Goal: Task Accomplishment & Management: Manage account settings

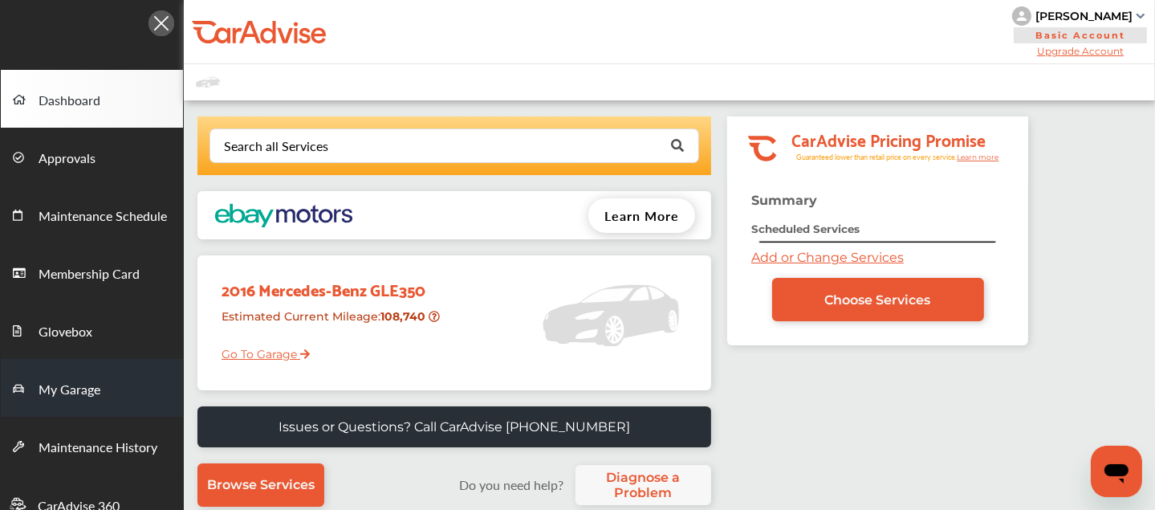
click at [79, 380] on span "My Garage" at bounding box center [70, 390] width 62 height 21
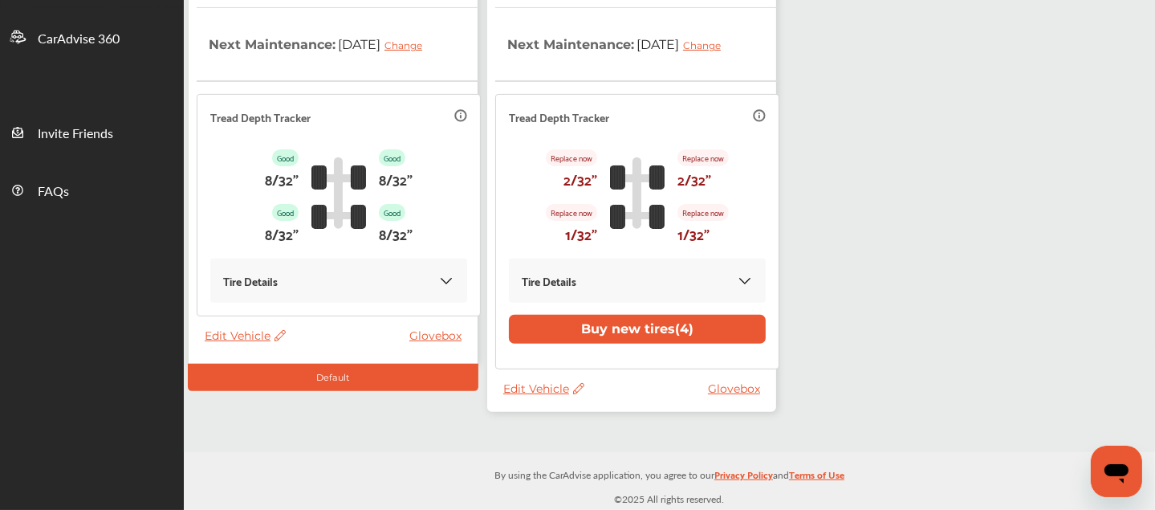
scroll to position [468, 0]
click at [527, 381] on thead "VIN : 4JGDA5HB4HA957802 Estimated Current Mileage : 111,358 Last Recorded Milea…" at bounding box center [637, 66] width 284 height 629
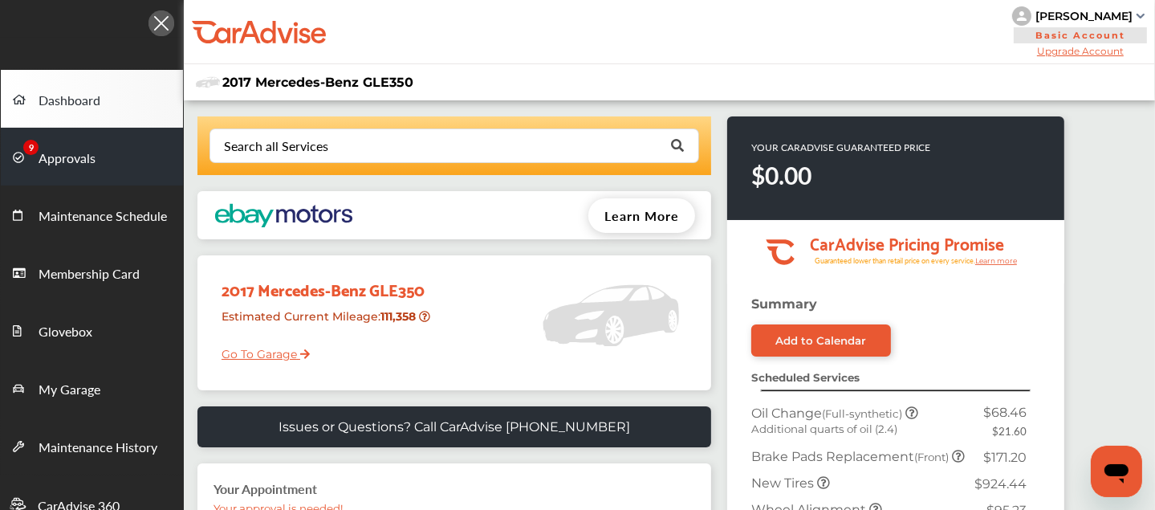
click at [64, 153] on span "Approvals" at bounding box center [67, 159] width 57 height 21
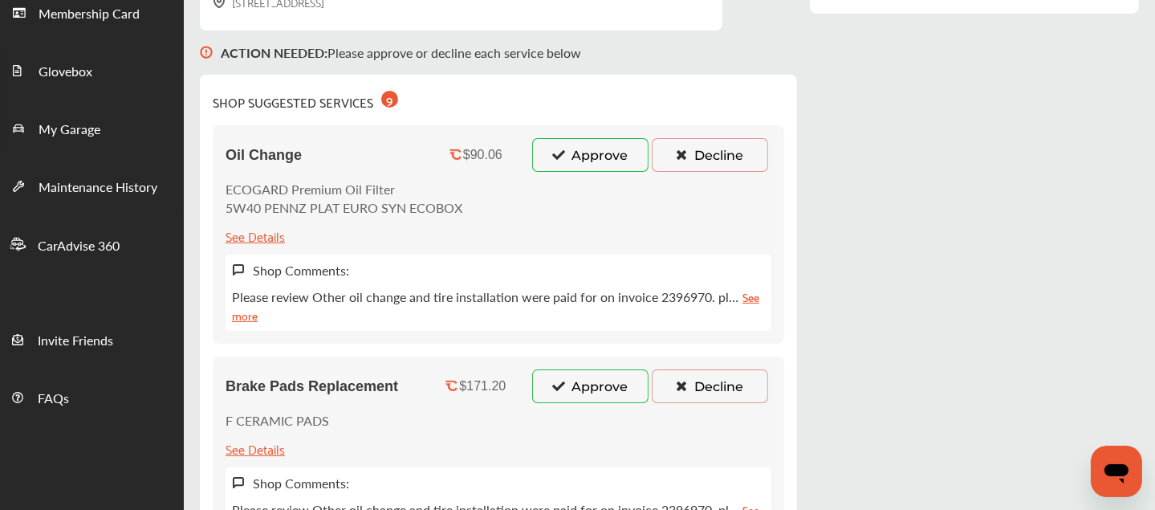
scroll to position [260, 0]
click at [564, 167] on button "Approve" at bounding box center [590, 155] width 116 height 34
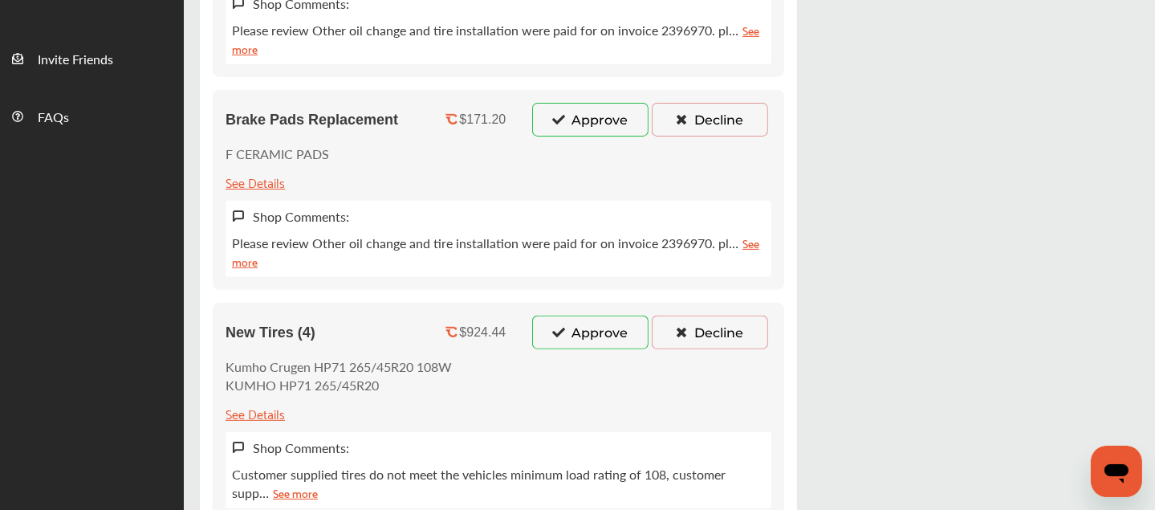
scroll to position [540, 0]
click at [678, 124] on icon at bounding box center [681, 120] width 15 height 11
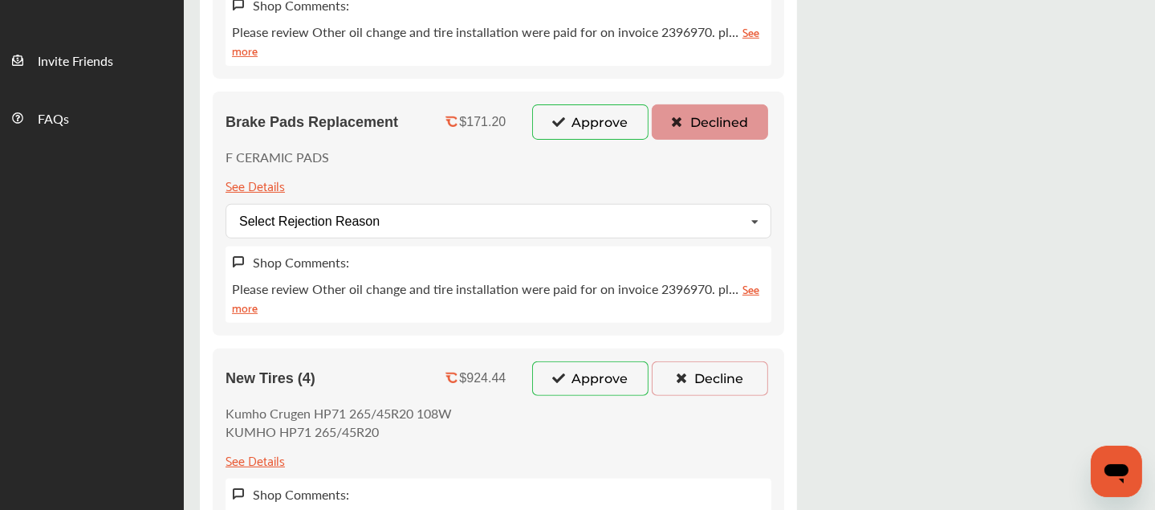
click at [683, 365] on button "Decline" at bounding box center [710, 378] width 116 height 34
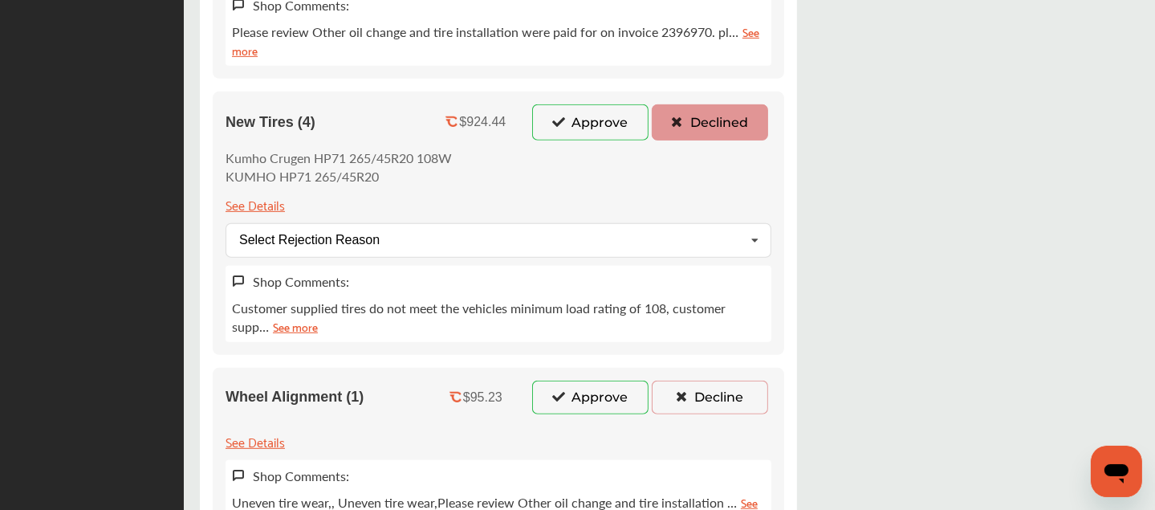
click at [696, 390] on button "Decline" at bounding box center [710, 398] width 116 height 34
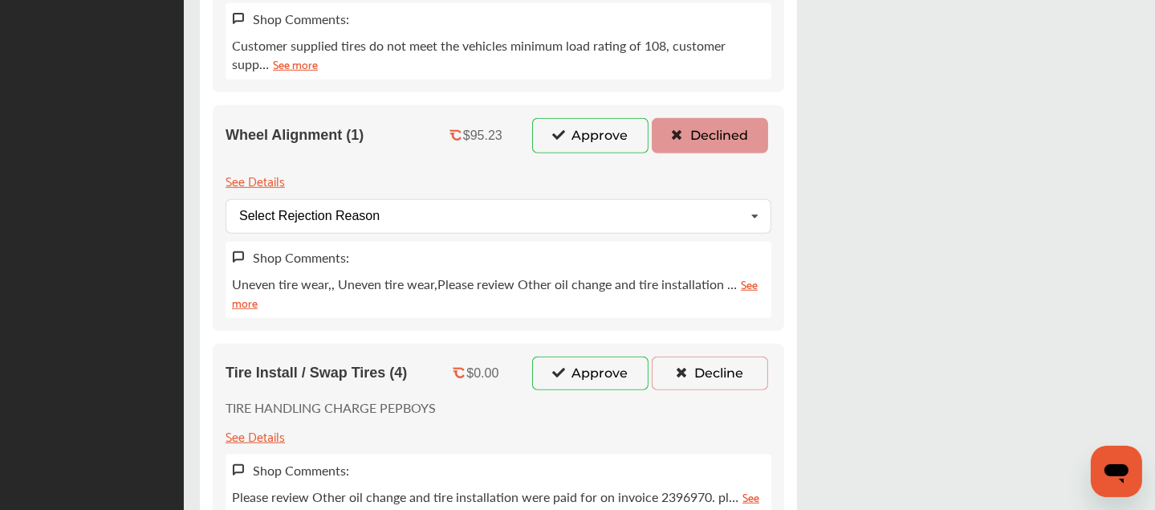
scroll to position [1058, 0]
click at [709, 365] on button "Decline" at bounding box center [710, 374] width 116 height 34
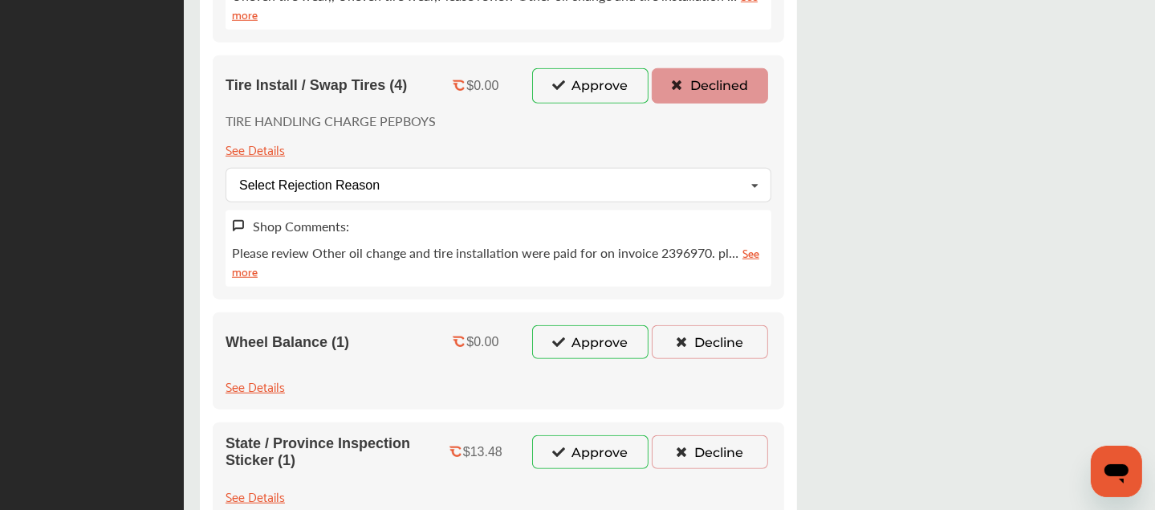
scroll to position [1349, 0]
click at [709, 362] on div "Wheel Balance (1) $0.00 Approve Decline See Details" at bounding box center [499, 359] width 572 height 97
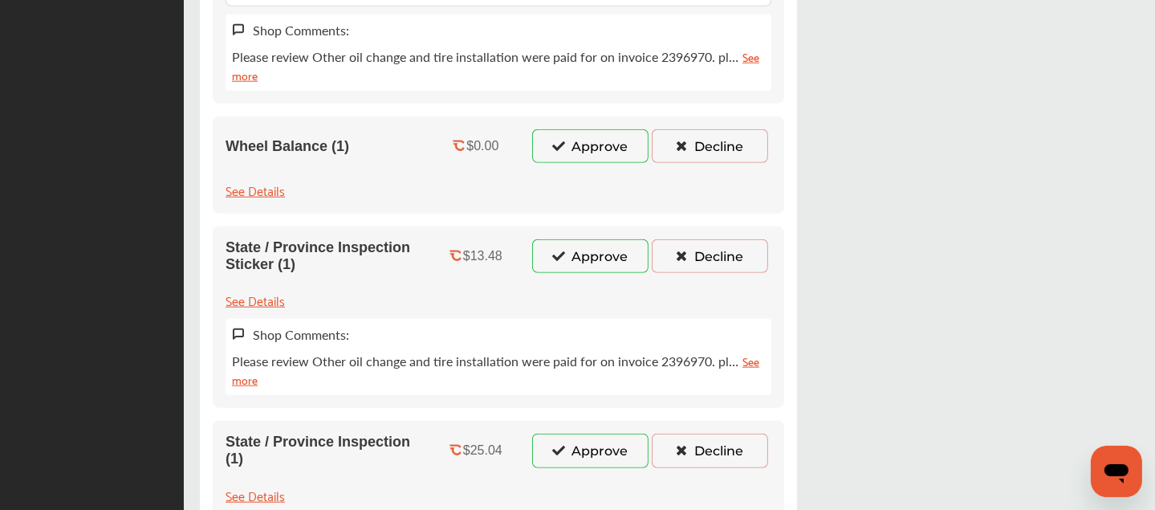
click at [709, 362] on p "Please review Other oil change and tire installation were paid for on invoice 2…" at bounding box center [498, 370] width 533 height 37
click at [716, 153] on button "Decline" at bounding box center [710, 146] width 116 height 34
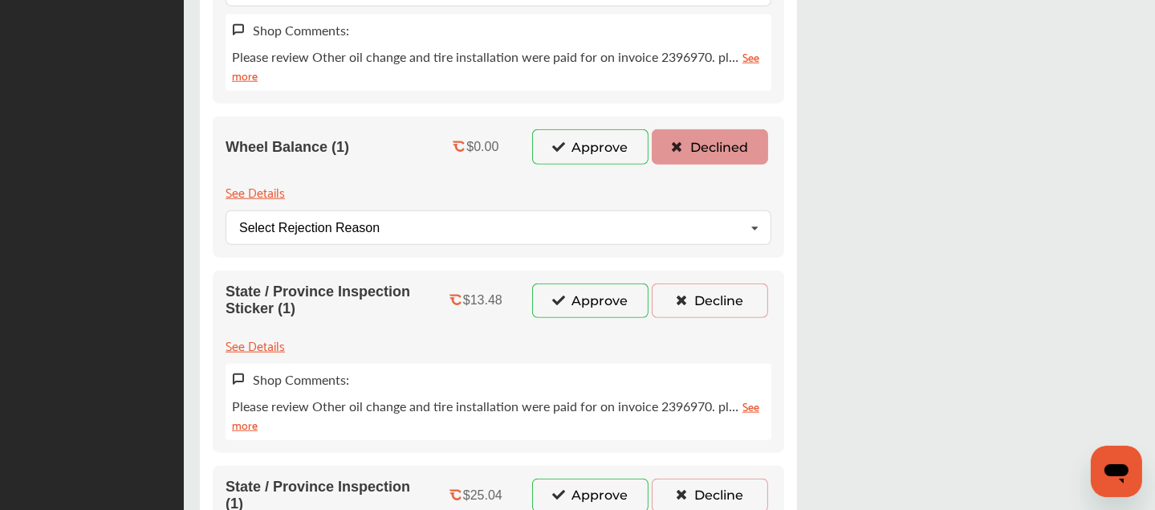
click at [705, 293] on button "Decline" at bounding box center [710, 300] width 116 height 34
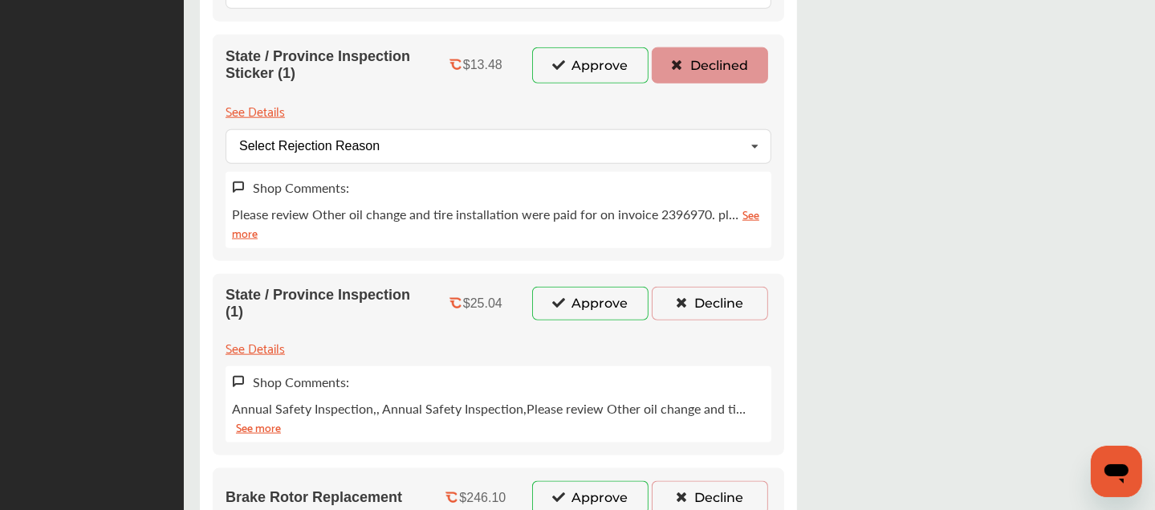
scroll to position [1781, 0]
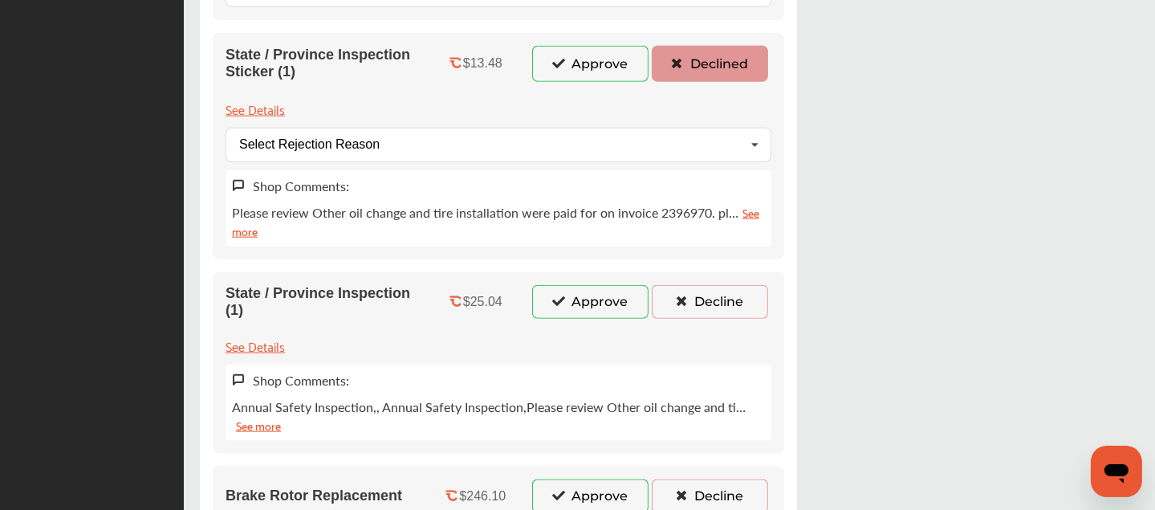
click at [698, 291] on button "Decline" at bounding box center [710, 302] width 116 height 34
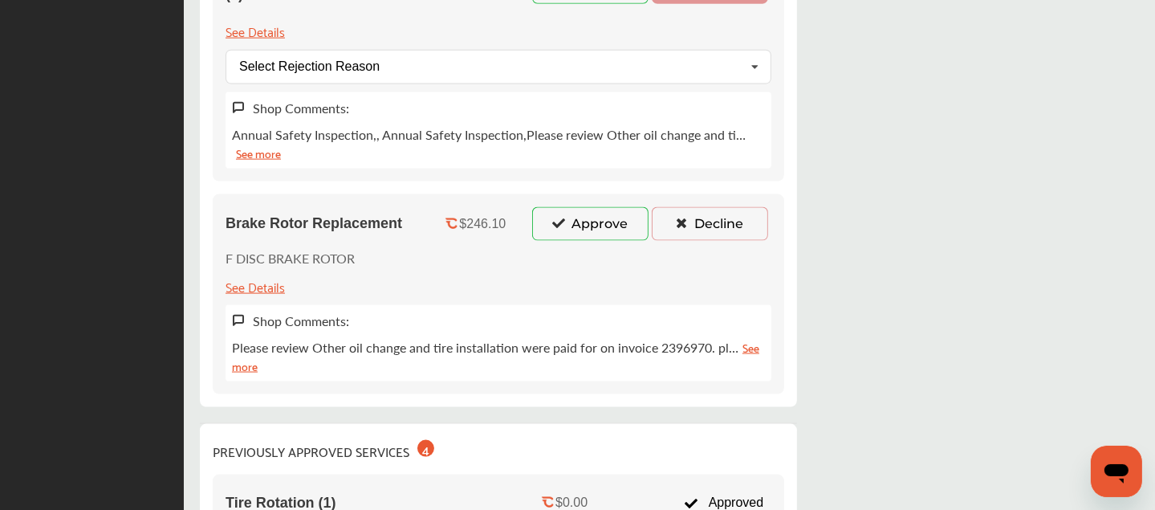
scroll to position [2155, 0]
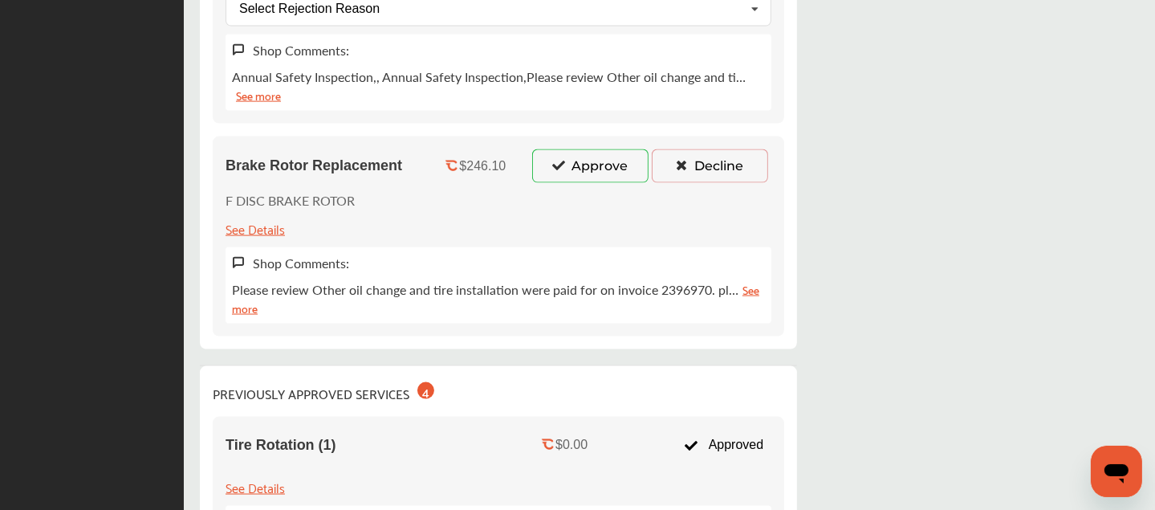
click at [701, 156] on button "Decline" at bounding box center [710, 166] width 116 height 34
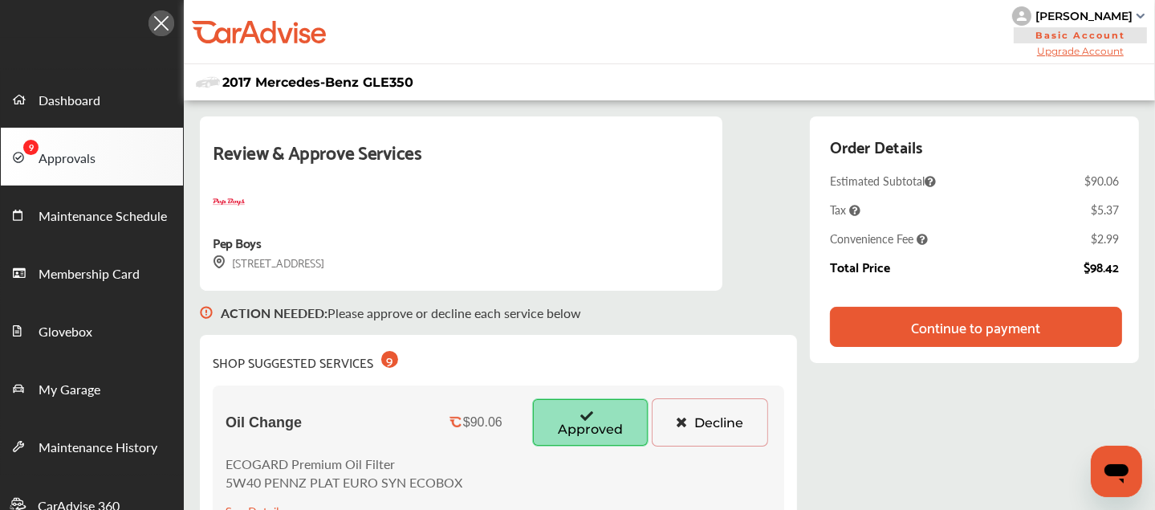
scroll to position [3, 0]
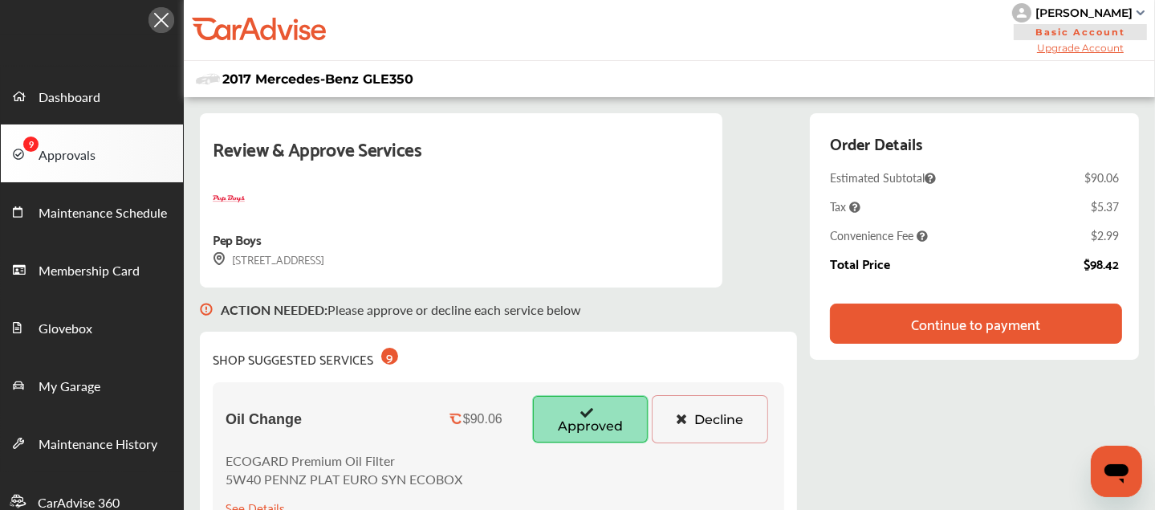
click at [955, 271] on div "Order Details Estimated Subtotal $90.06 Tax $5.37 Convenience Fee $2.99 Total P…" at bounding box center [974, 206] width 289 height 154
click at [930, 331] on div "Continue to payment" at bounding box center [975, 324] width 129 height 16
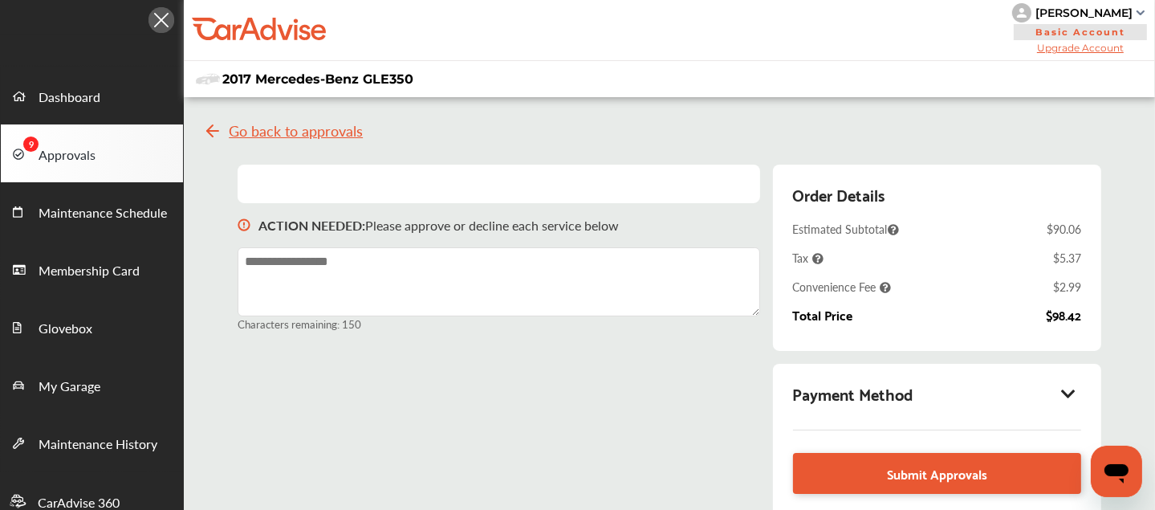
click at [930, 331] on div "Order Details Estimated Subtotal $90.06 Tax $5.37 Convenience Fee $2.99 Total P…" at bounding box center [937, 258] width 289 height 154
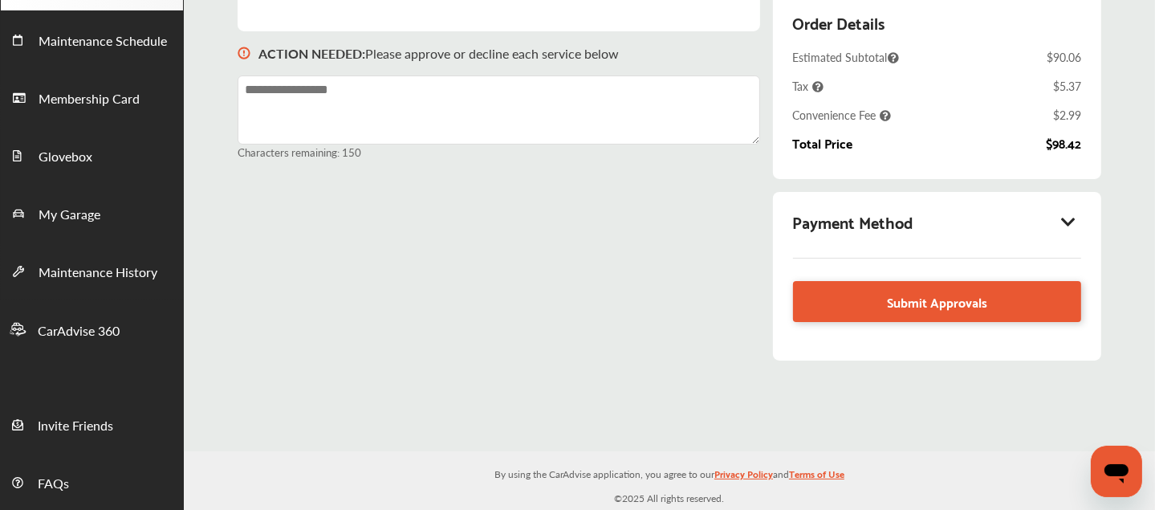
click at [1073, 219] on icon at bounding box center [1069, 222] width 19 height 16
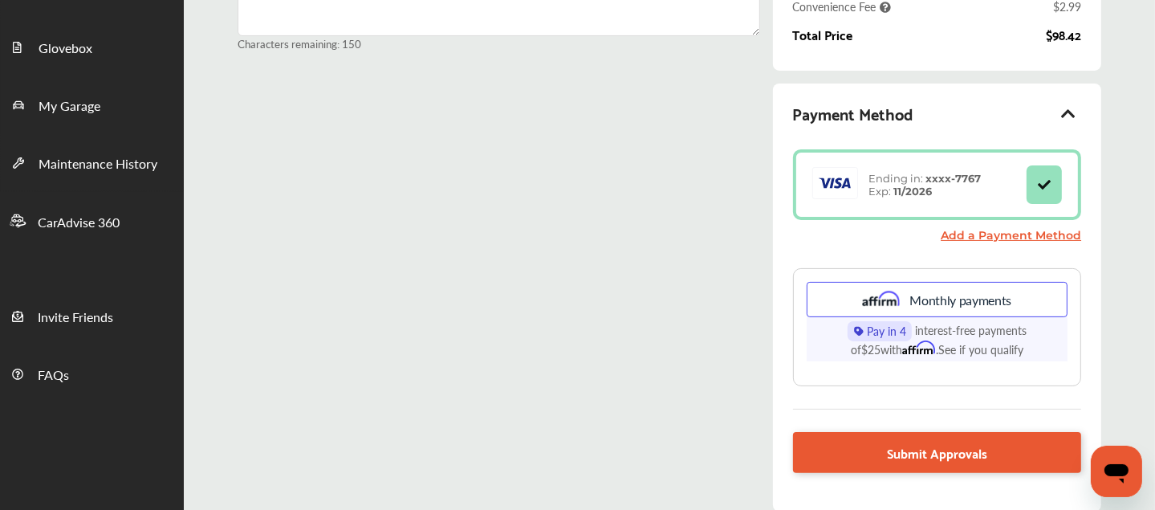
scroll to position [311, 0]
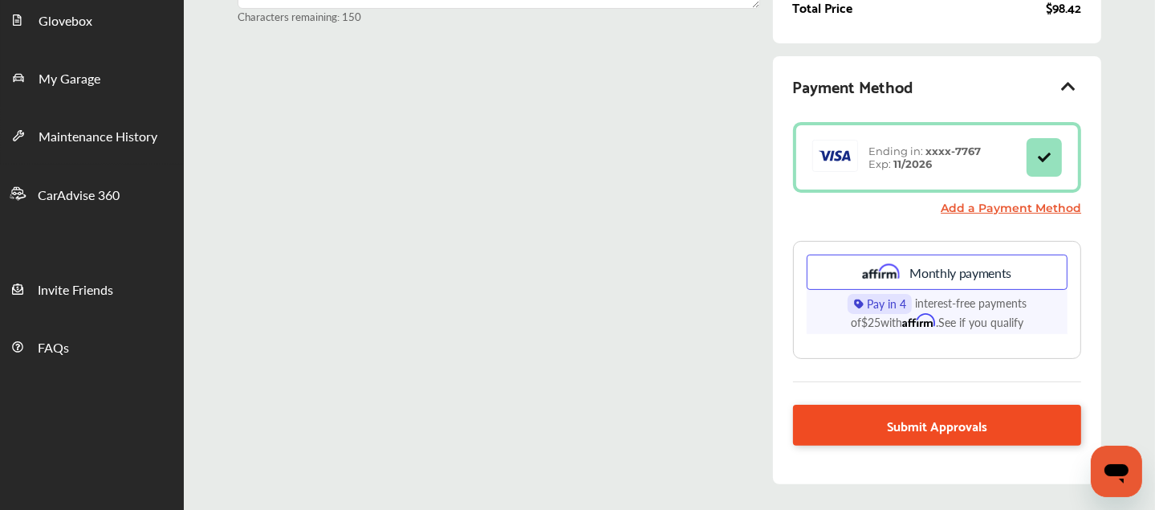
click at [908, 421] on span "Submit Approvals" at bounding box center [937, 425] width 100 height 22
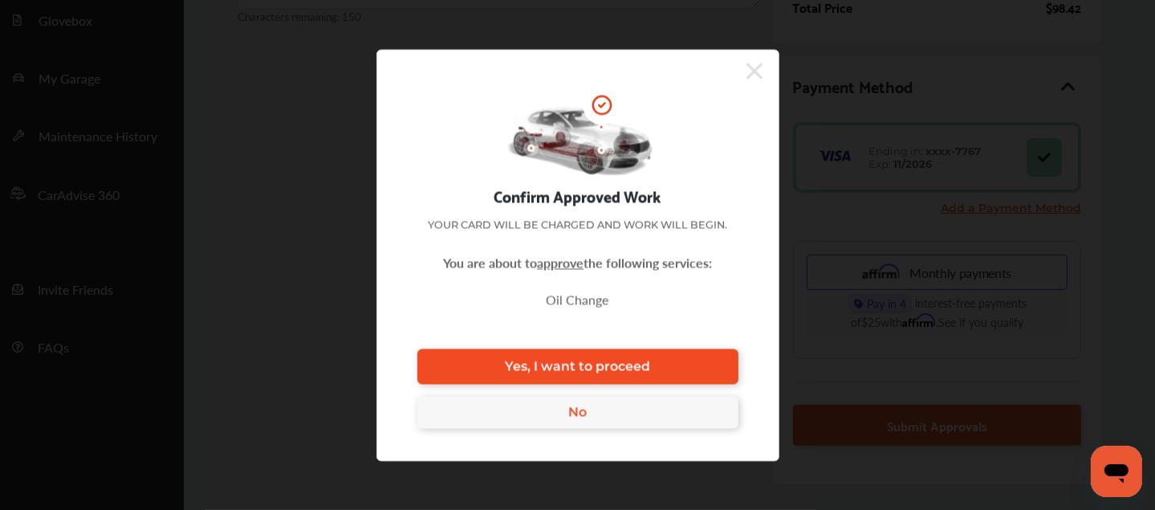
click at [675, 359] on link "Yes, I want to proceed" at bounding box center [577, 365] width 321 height 35
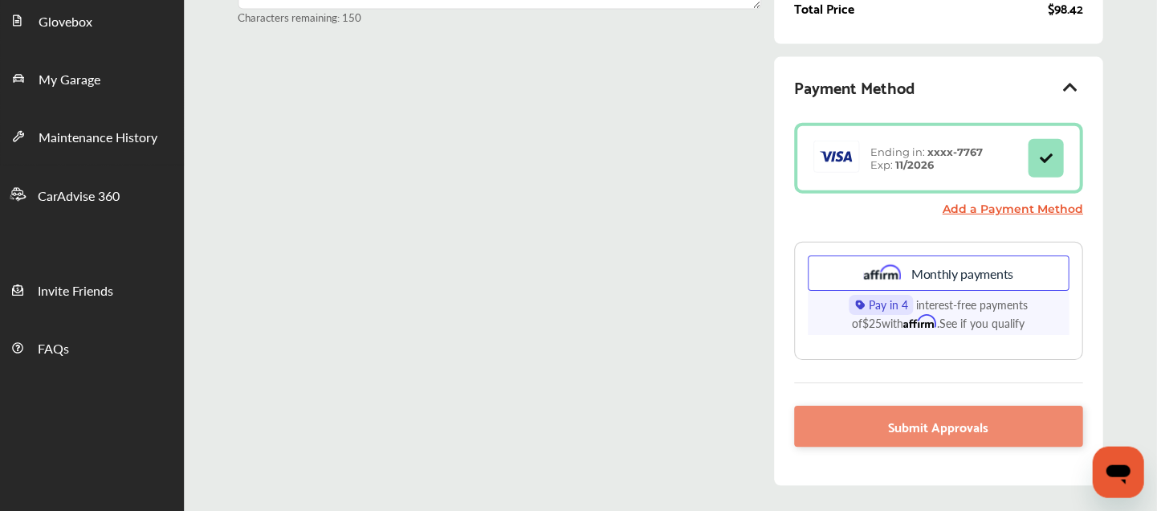
scroll to position [199, 0]
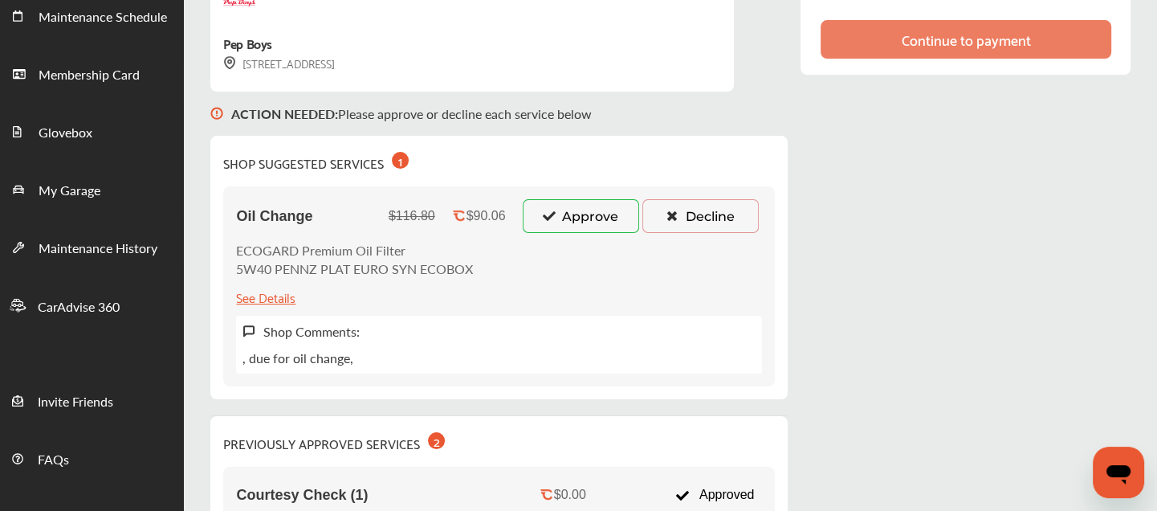
scroll to position [311, 0]
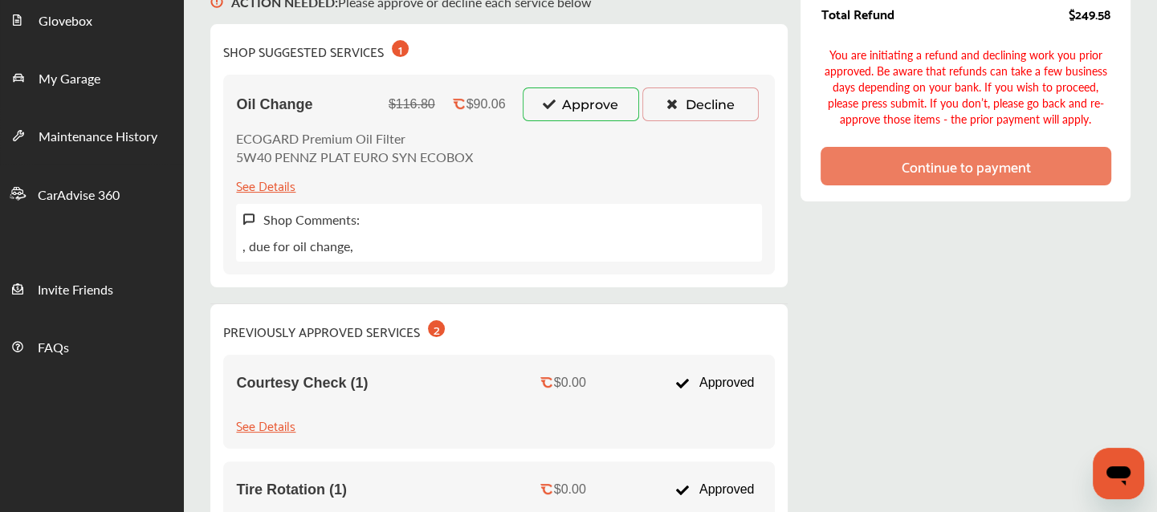
click at [564, 110] on button "Approve" at bounding box center [581, 105] width 116 height 34
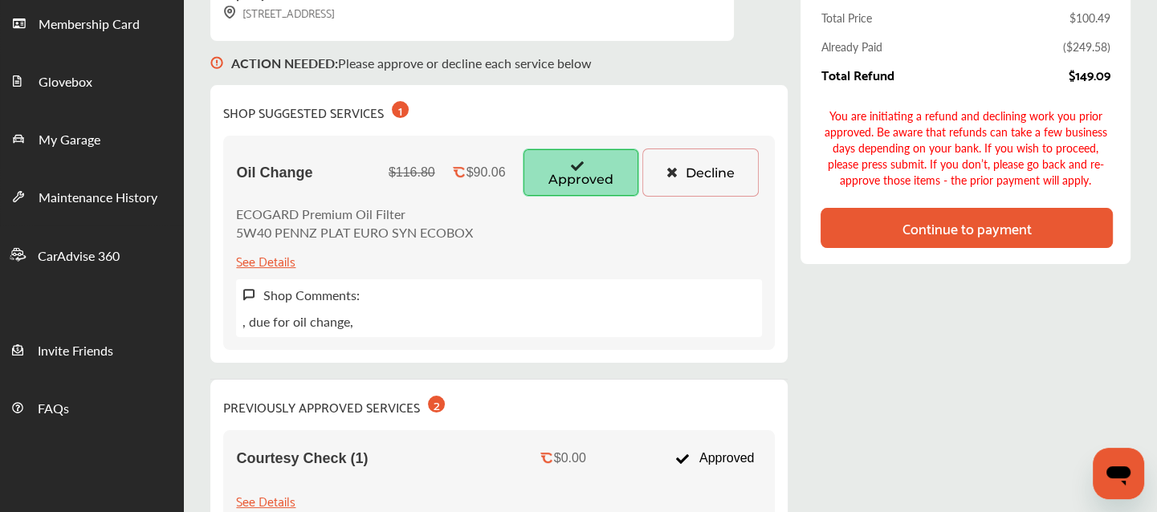
scroll to position [250, 0]
click at [934, 259] on div "Order Details Estimated Subtotal $90.06 Tax $7.44 Convenience Fee $2.99 Total P…" at bounding box center [964, 64] width 329 height 397
click at [940, 240] on div "Continue to payment" at bounding box center [966, 227] width 292 height 40
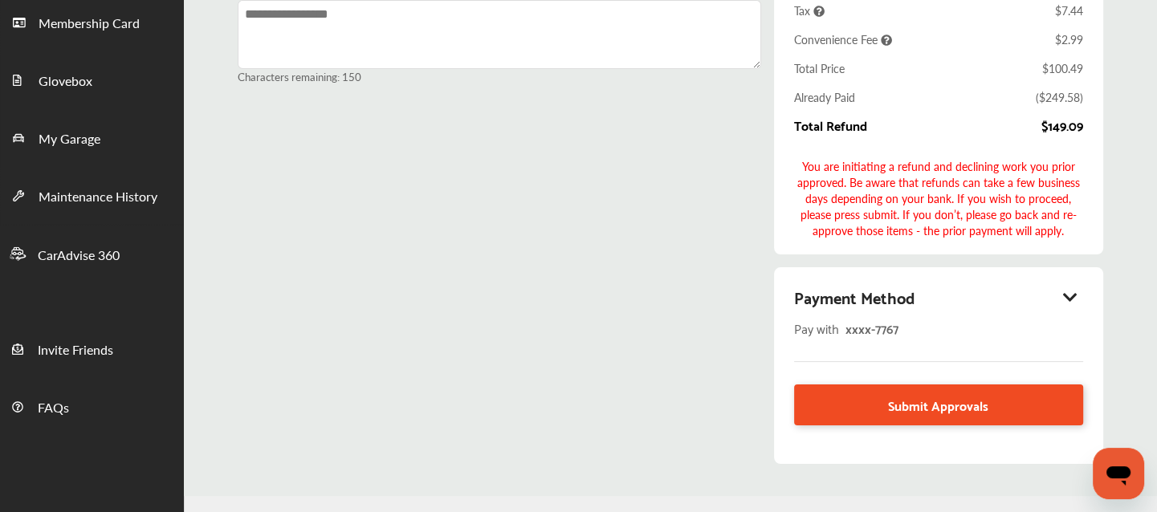
click at [935, 406] on span "Submit Approvals" at bounding box center [938, 405] width 100 height 22
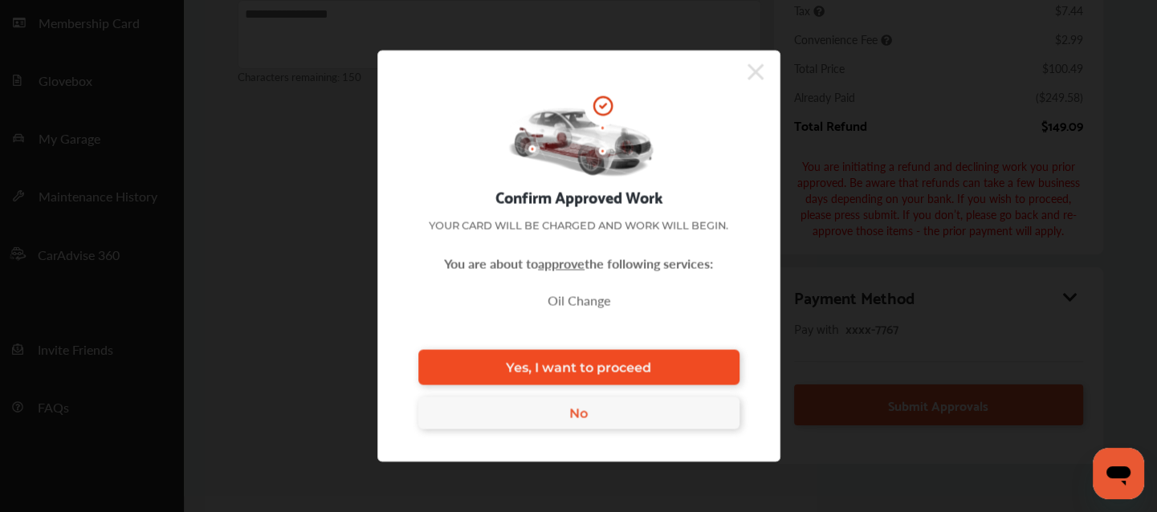
click at [707, 373] on link "Yes, I want to proceed" at bounding box center [578, 367] width 321 height 35
